Goal: Task Accomplishment & Management: Use online tool/utility

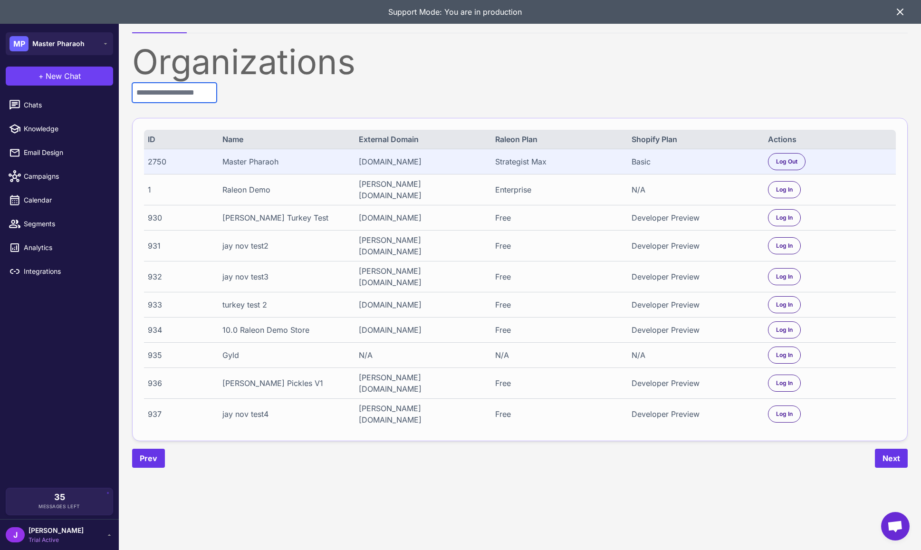
click at [169, 97] on input "text" at bounding box center [174, 93] width 85 height 20
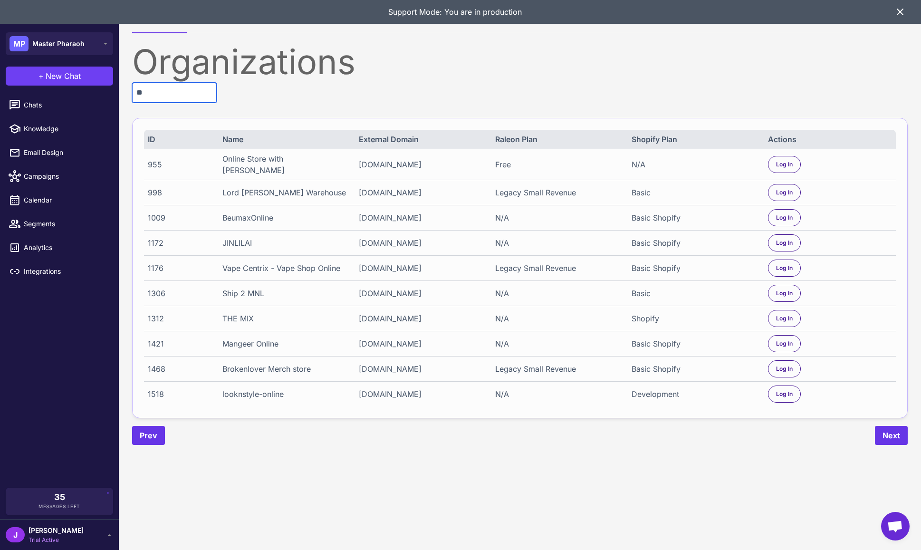
type input "*"
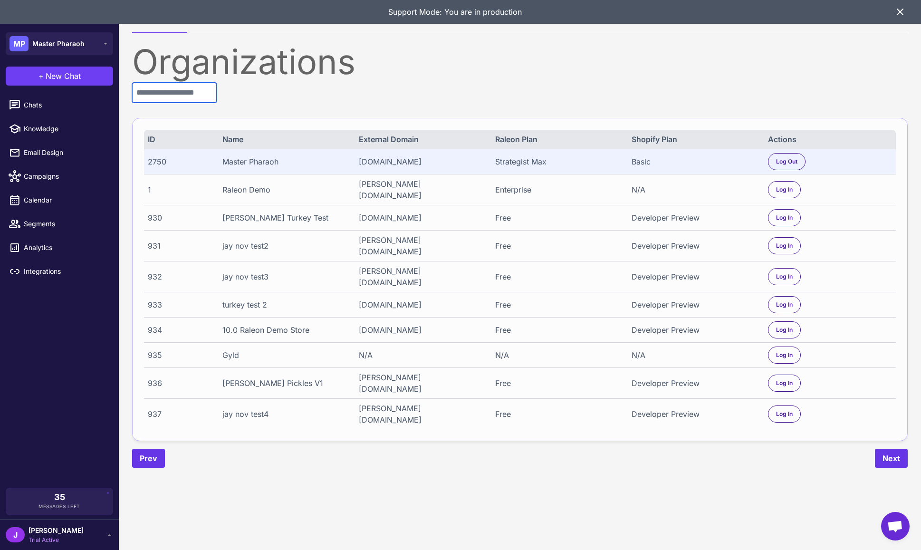
click at [165, 90] on input "text" at bounding box center [174, 93] width 85 height 20
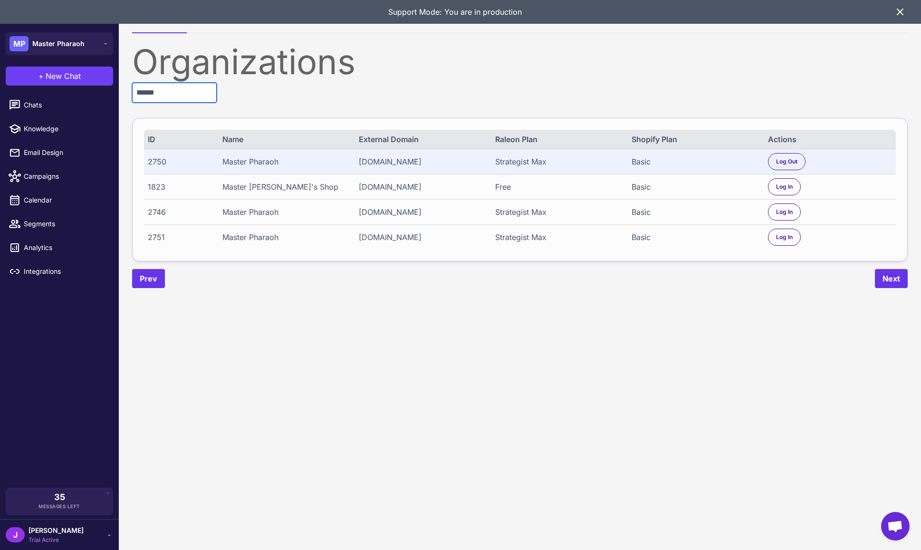
type input "******"
click at [150, 157] on div "2750" at bounding box center [179, 161] width 62 height 11
click at [153, 212] on div "2746" at bounding box center [179, 211] width 62 height 11
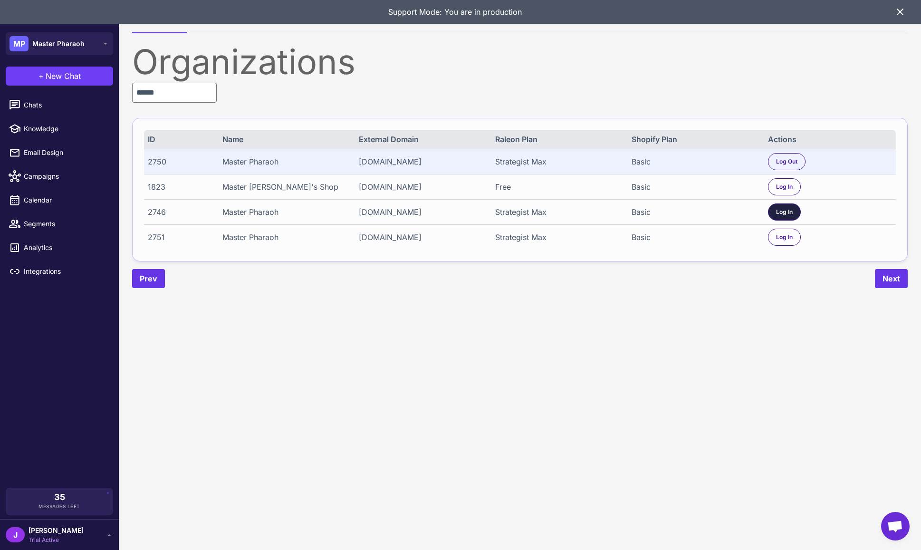
click at [780, 212] on span "Log In" at bounding box center [784, 212] width 17 height 9
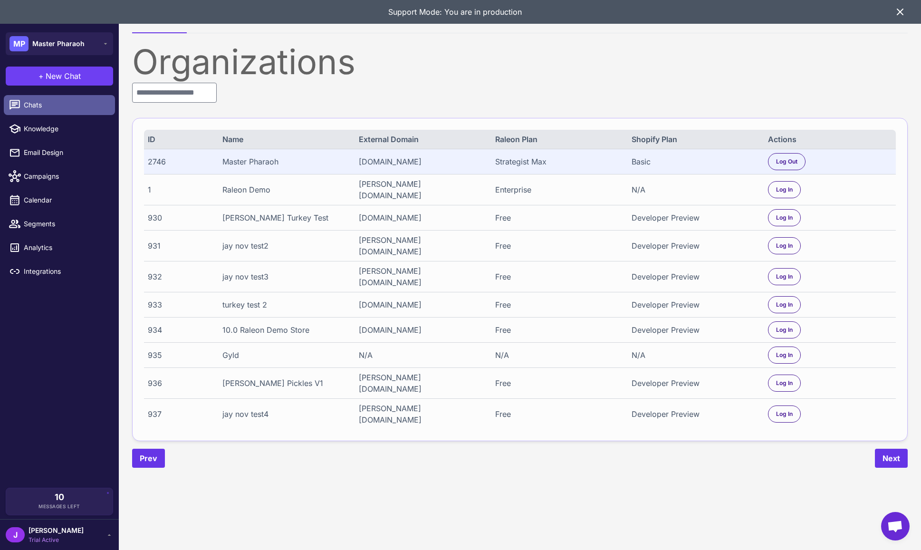
click at [30, 98] on link "Chats" at bounding box center [59, 105] width 111 height 20
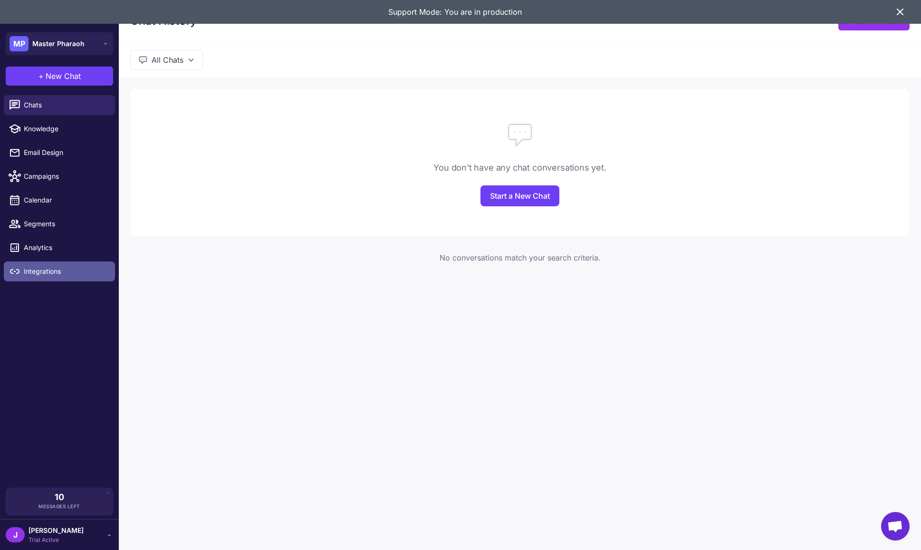
click at [48, 275] on span "Integrations" at bounding box center [66, 271] width 84 height 10
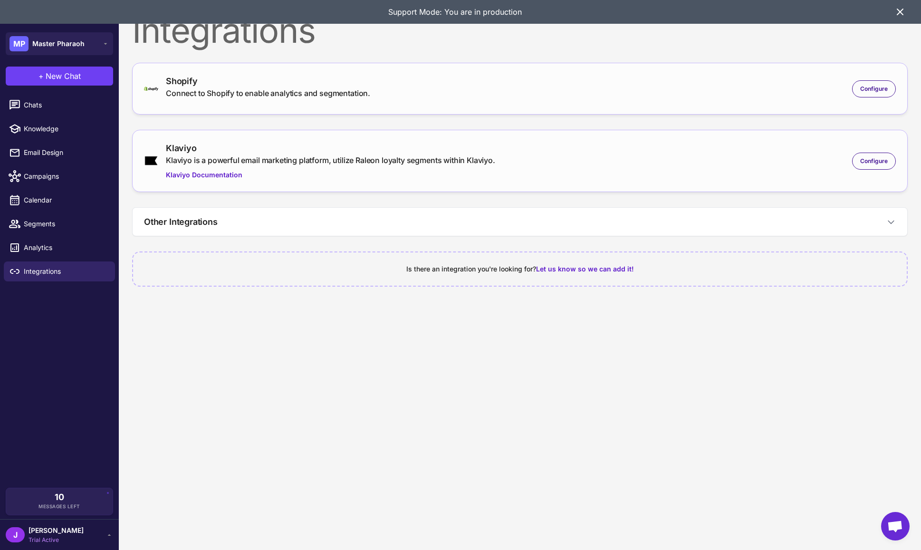
drag, startPoint x: 357, startPoint y: 40, endPoint x: 492, endPoint y: 87, distance: 142.8
click at [357, 40] on div "Integrations" at bounding box center [520, 30] width 776 height 34
drag, startPoint x: 558, startPoint y: 99, endPoint x: 568, endPoint y: 96, distance: 9.9
click at [563, 96] on div "Shopify Connect to Shopify to enable analytics and segmentation. Configure" at bounding box center [520, 89] width 752 height 28
drag, startPoint x: 854, startPoint y: 81, endPoint x: 873, endPoint y: 101, distance: 27.6
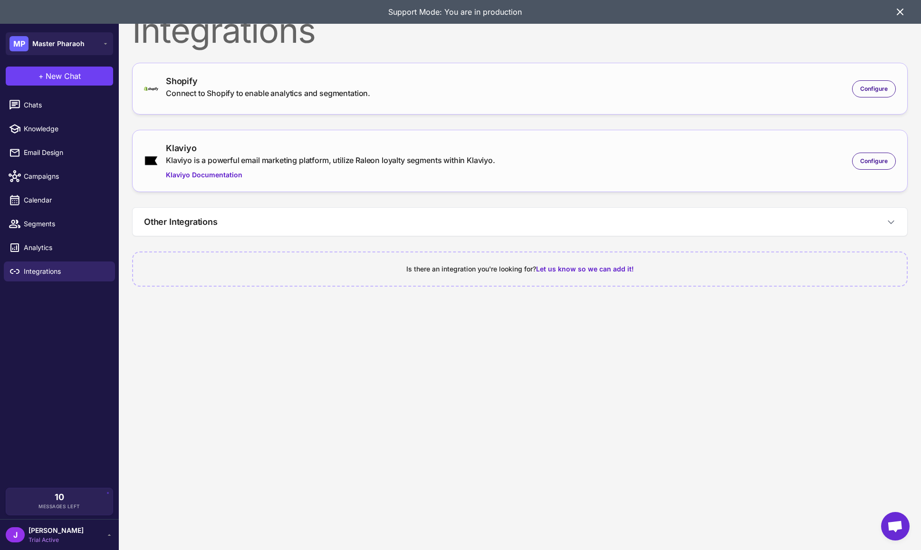
click at [854, 81] on div "Configure" at bounding box center [874, 88] width 44 height 17
click at [872, 89] on span "Configure" at bounding box center [874, 89] width 28 height 9
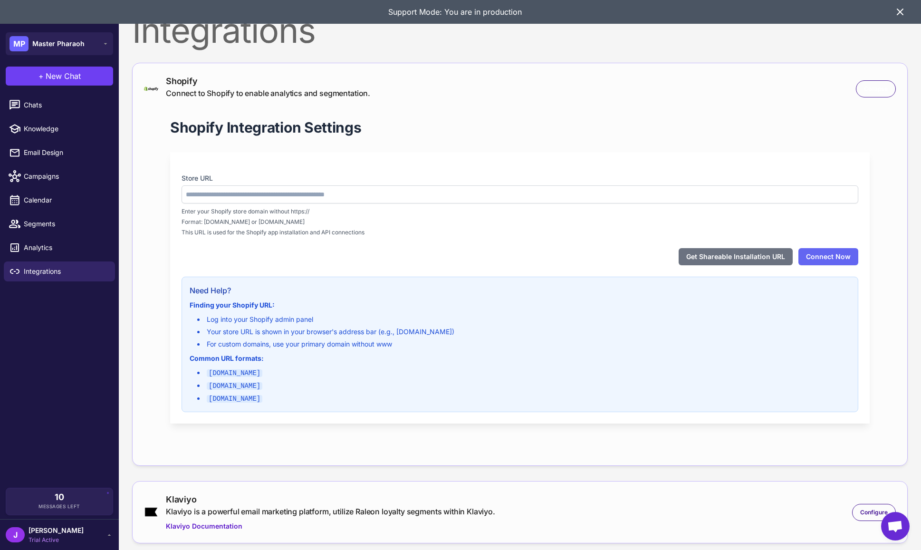
type input "**********"
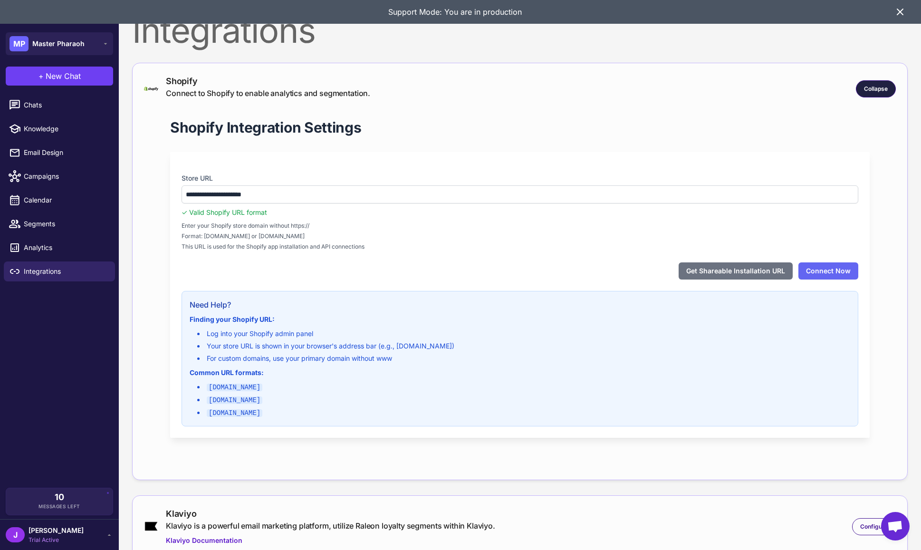
click at [886, 87] on span "Collapse" at bounding box center [876, 89] width 24 height 9
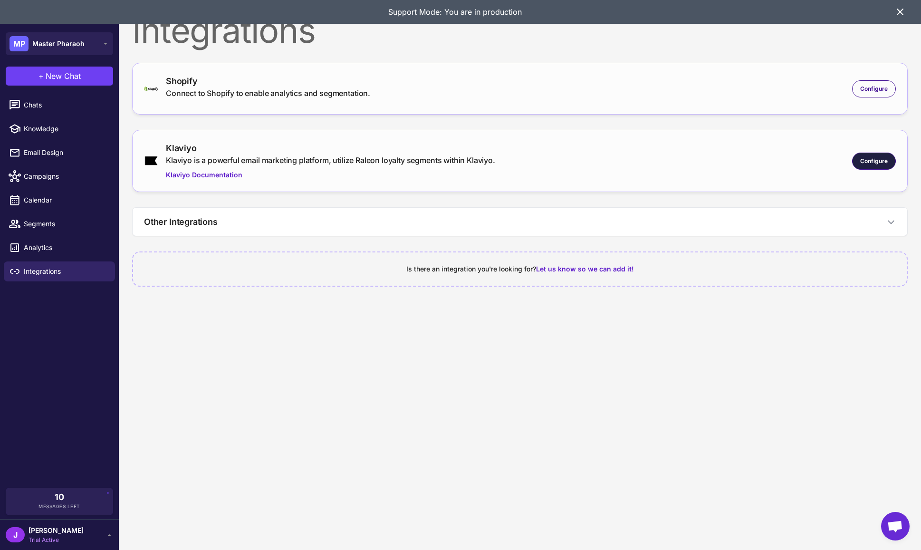
click at [871, 161] on span "Configure" at bounding box center [874, 161] width 28 height 9
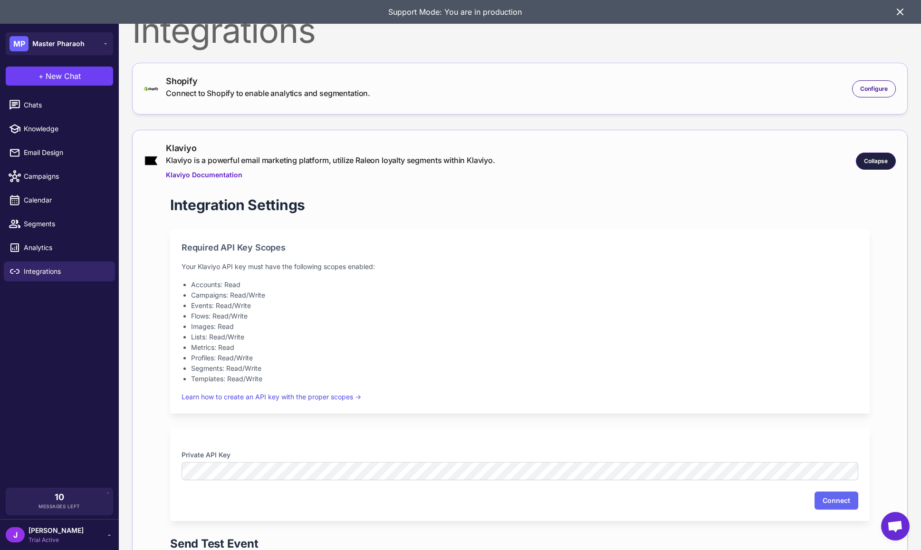
click at [874, 159] on span "Collapse" at bounding box center [876, 161] width 24 height 9
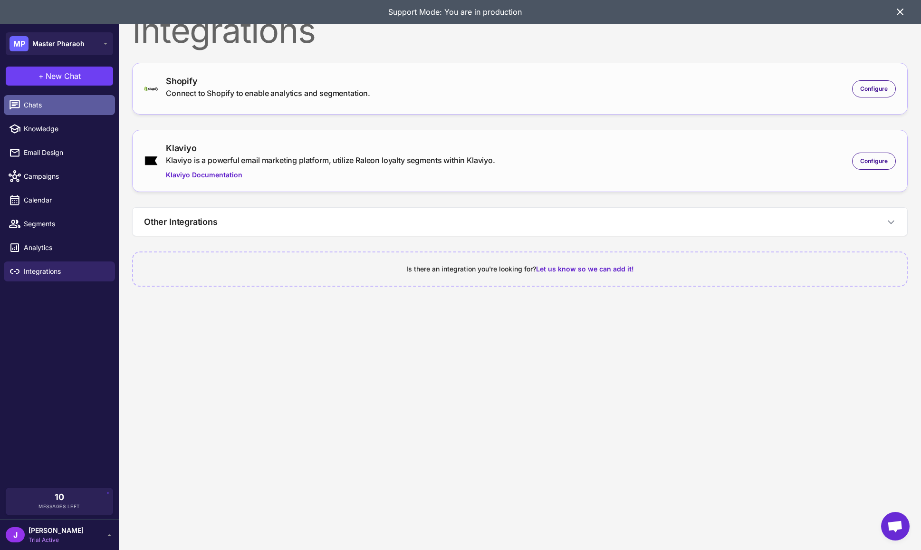
click at [73, 112] on link "Chats" at bounding box center [59, 105] width 111 height 20
